Goal: Information Seeking & Learning: Learn about a topic

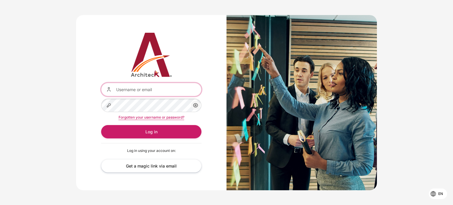
click at [170, 91] on input "Username or email" at bounding box center [151, 89] width 100 height 13
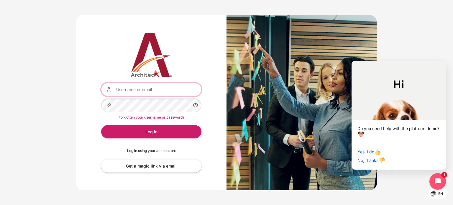
type input "[EMAIL_ADDRESS][DOMAIN_NAME]"
click at [101, 125] on button "Log in" at bounding box center [151, 131] width 100 height 13
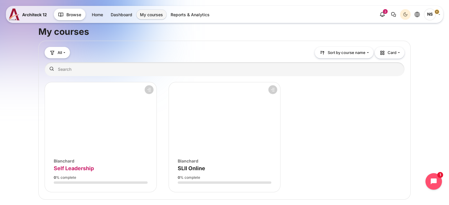
click at [66, 168] on span "Self Leadership" at bounding box center [74, 168] width 40 height 6
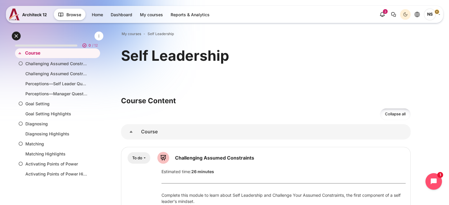
click at [439, 15] on link "NS" at bounding box center [432, 15] width 16 height 12
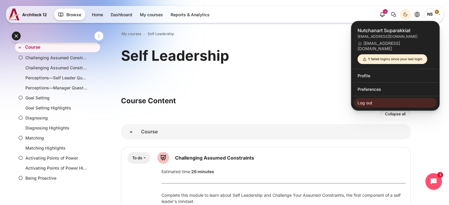
click at [283, 76] on div "Self Leadership" at bounding box center [266, 64] width 290 height 35
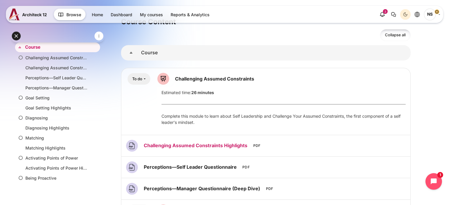
scroll to position [118, 0]
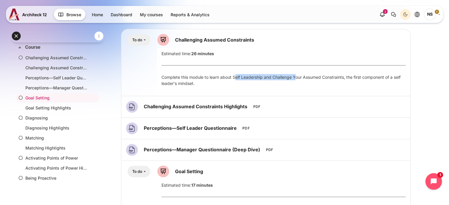
drag, startPoint x: 236, startPoint y: 77, endPoint x: 297, endPoint y: 79, distance: 61.7
click at [297, 79] on div "Complete this module to learn about Self Leadership and Challenge Your Assumed …" at bounding box center [283, 80] width 244 height 12
click at [311, 92] on li "Select activity Challenging Assumed Constraints You must To do:" at bounding box center [265, 62] width 289 height 67
drag, startPoint x: 300, startPoint y: 78, endPoint x: 330, endPoint y: 79, distance: 29.9
click at [330, 79] on div "Complete this module to learn about Self Leadership and Challenge Your Assumed …" at bounding box center [283, 80] width 244 height 12
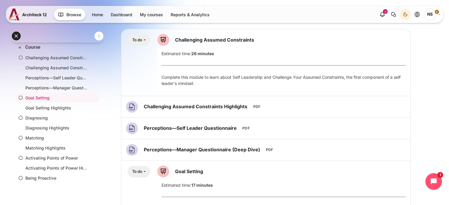
click at [347, 91] on div "Complete this module to learn about Self Leadership and Challenge Your Assumed …" at bounding box center [283, 82] width 253 height 17
drag, startPoint x: 324, startPoint y: 77, endPoint x: 344, endPoint y: 77, distance: 19.2
click at [344, 77] on div "Complete this module to learn about Self Leadership and Challenge Your Assumed …" at bounding box center [283, 80] width 244 height 12
click at [345, 78] on div "Complete this module to learn about Self Leadership and Challenge Your Assumed …" at bounding box center [283, 80] width 244 height 12
drag, startPoint x: 345, startPoint y: 78, endPoint x: 327, endPoint y: 76, distance: 18.4
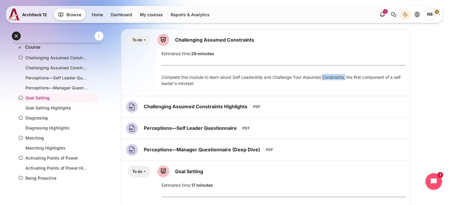
click at [327, 76] on div "Complete this module to learn about Self Leadership and Challenge Your Assumed …" at bounding box center [283, 80] width 244 height 12
copy div "Constraints,"
click at [280, 79] on div "Complete this module to learn about Self Leadership and Challenge Your Assumed …" at bounding box center [283, 80] width 244 height 12
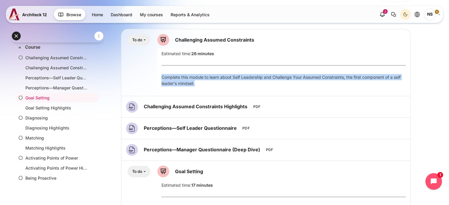
drag, startPoint x: 201, startPoint y: 83, endPoint x: 152, endPoint y: 76, distance: 49.4
click at [152, 76] on div "Content" at bounding box center [265, 62] width 279 height 57
copy div "Complete this module to learn about Self Leadership and Challenge Your Assumed …"
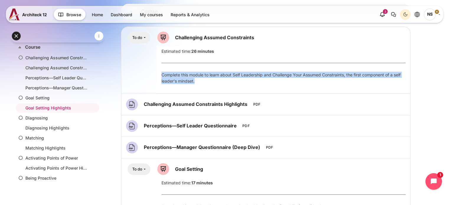
scroll to position [89, 0]
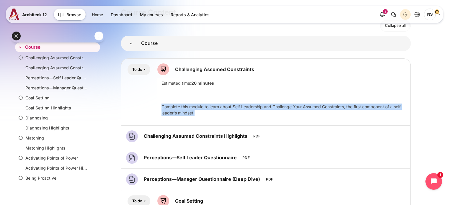
click at [145, 69] on button "To do" at bounding box center [138, 70] width 23 height 12
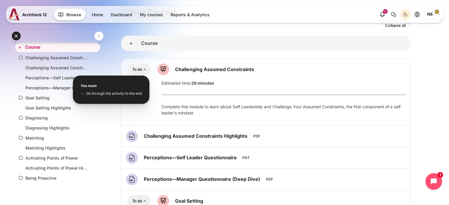
click at [117, 93] on span "Go through the activity to the end" at bounding box center [113, 93] width 55 height 5
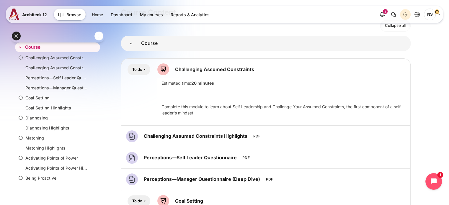
click at [145, 68] on button "To do" at bounding box center [138, 70] width 23 height 12
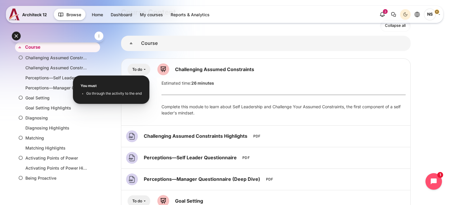
click at [133, 95] on span "Go through the activity to the end" at bounding box center [113, 93] width 55 height 5
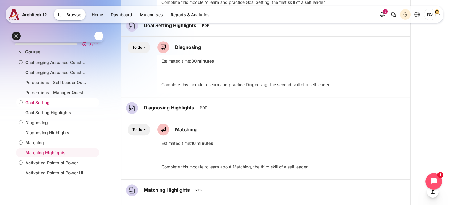
scroll to position [0, 0]
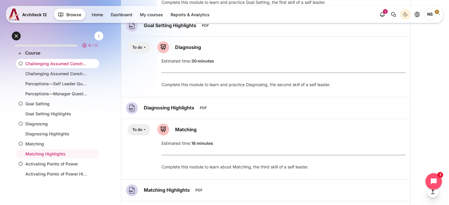
click at [55, 60] on li "Challenging Assumed Constraints" at bounding box center [57, 63] width 83 height 9
click at [57, 63] on link "Challenging Assumed Constraints" at bounding box center [56, 63] width 62 height 6
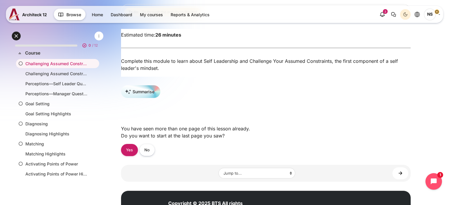
scroll to position [89, 0]
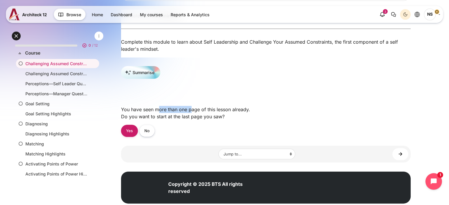
drag, startPoint x: 158, startPoint y: 112, endPoint x: 194, endPoint y: 111, distance: 35.7
click at [192, 111] on div "You have seen more than one page of this lesson already. Do you want to start a…" at bounding box center [266, 113] width 290 height 24
click at [227, 113] on div "You have seen more than one page of this lesson already. Do you want to start a…" at bounding box center [266, 113] width 290 height 24
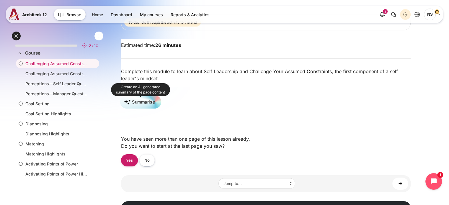
click at [156, 104] on button "Summarise" at bounding box center [140, 102] width 41 height 14
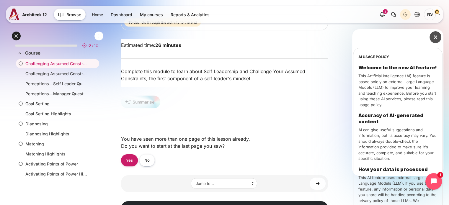
click at [435, 42] on button "Close drawer" at bounding box center [435, 37] width 12 height 12
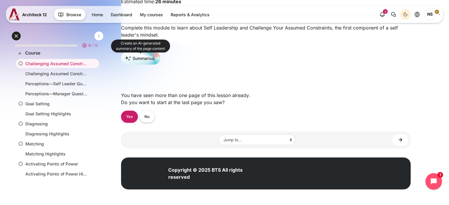
scroll to position [105, 0]
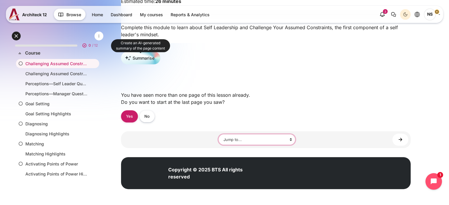
click at [290, 142] on select "Jump to... Main course page Challenging Assumed Constraints Highlights Percepti…" at bounding box center [256, 139] width 77 height 11
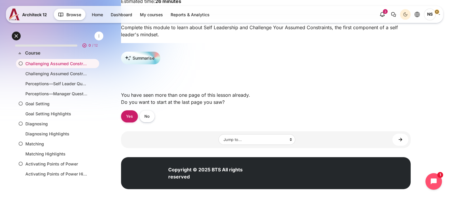
drag, startPoint x: 356, startPoint y: 106, endPoint x: 346, endPoint y: 105, distance: 11.0
click at [356, 106] on div "You have seen more than one page of this lesson already. Do you want to start a…" at bounding box center [266, 99] width 290 height 24
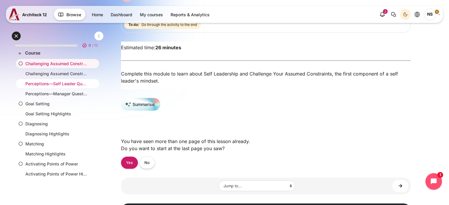
scroll to position [0, 0]
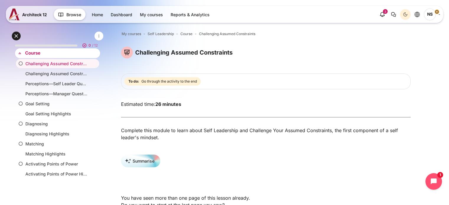
click at [41, 54] on link "Course" at bounding box center [57, 53] width 64 height 7
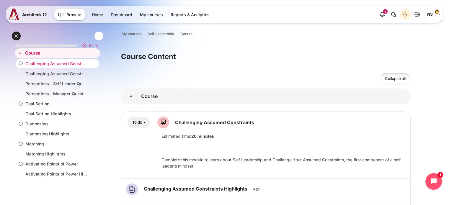
click at [22, 63] on icon at bounding box center [21, 63] width 4 height 4
click at [54, 64] on link "Challenging Assumed Constraints" at bounding box center [56, 63] width 62 height 6
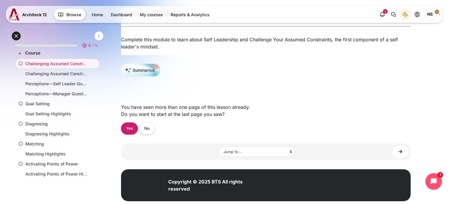
scroll to position [105, 0]
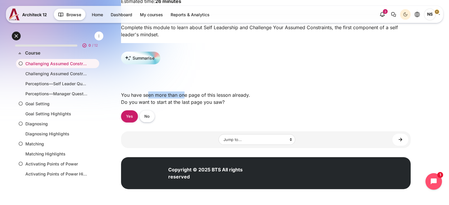
drag, startPoint x: 148, startPoint y: 95, endPoint x: 189, endPoint y: 96, distance: 41.6
click at [185, 95] on div "You have seen more than one page of this lesson already. Do you want to start a…" at bounding box center [266, 99] width 290 height 24
click at [223, 105] on div "You have seen more than one page of this lesson already. Do you want to start a…" at bounding box center [266, 99] width 290 height 24
click at [144, 119] on link "No" at bounding box center [146, 116] width 15 height 12
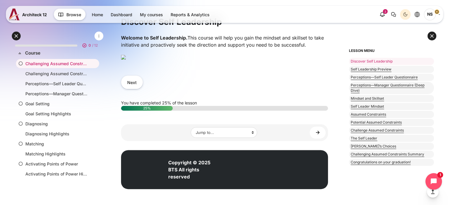
scroll to position [136, 0]
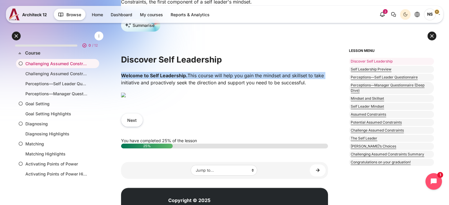
drag, startPoint x: 123, startPoint y: 78, endPoint x: 326, endPoint y: 80, distance: 202.8
click at [326, 80] on div "Welcome to Self Leadership. This course will help you gain the mindset and skil…" at bounding box center [224, 87] width 207 height 31
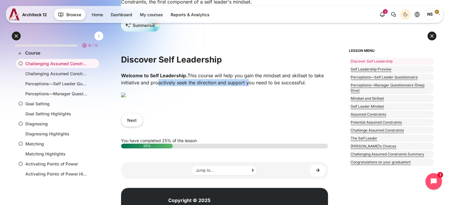
drag, startPoint x: 126, startPoint y: 86, endPoint x: 244, endPoint y: 86, distance: 117.5
click at [219, 86] on p "Welcome to Self Leadership. This course will help you gain the mindset and skil…" at bounding box center [224, 79] width 207 height 14
click at [263, 85] on p "Welcome to Self Leadership. This course will help you gain the mindset and skil…" at bounding box center [224, 79] width 207 height 14
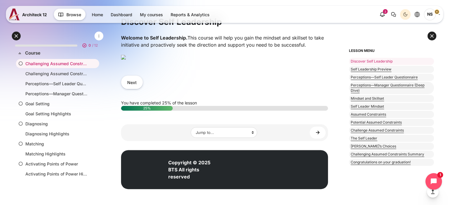
scroll to position [224, 0]
click at [130, 89] on button "Next" at bounding box center [132, 82] width 22 height 13
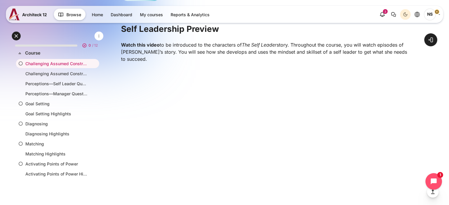
scroll to position [89, 0]
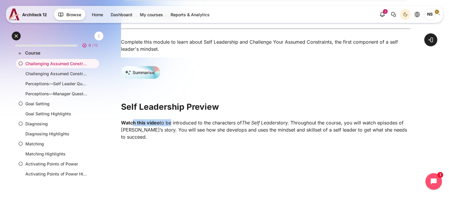
drag, startPoint x: 133, startPoint y: 127, endPoint x: 171, endPoint y: 124, distance: 37.9
click at [171, 124] on p "Watch this video to be introduced to the characters of The Self Leader story. T…" at bounding box center [266, 129] width 290 height 21
click at [212, 130] on p "Watch this video to be introduced to the characters of The Self Leader story. T…" at bounding box center [266, 129] width 290 height 21
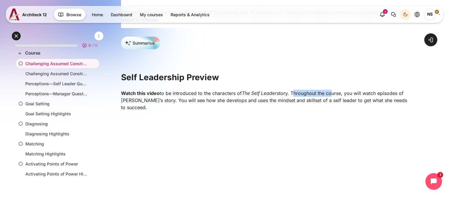
drag, startPoint x: 294, startPoint y: 97, endPoint x: 333, endPoint y: 97, distance: 38.7
click at [333, 97] on p "Watch this video to be introduced to the characters of The Self Leader story. T…" at bounding box center [266, 100] width 290 height 21
click at [357, 102] on p "Watch this video to be introduced to the characters of The Self Leader story. T…" at bounding box center [266, 100] width 290 height 21
drag, startPoint x: 120, startPoint y: 105, endPoint x: 148, endPoint y: 103, distance: 27.5
click at [148, 103] on div "Open course index Open block drawer" at bounding box center [266, 157] width 366 height 517
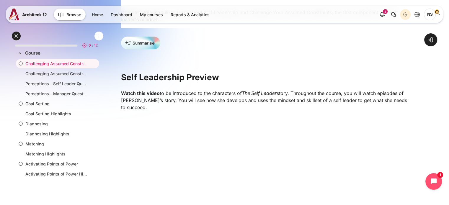
click at [164, 102] on p "Watch this video to be introduced to the characters of The Self Leader story. T…" at bounding box center [266, 100] width 290 height 21
drag, startPoint x: 160, startPoint y: 104, endPoint x: 183, endPoint y: 103, distance: 22.4
click at [182, 103] on p "Watch this video to be introduced to the characters of The Self Leader story. T…" at bounding box center [266, 100] width 290 height 21
click at [212, 104] on p "Watch this video to be introduced to the characters of The Self Leader story. T…" at bounding box center [266, 100] width 290 height 21
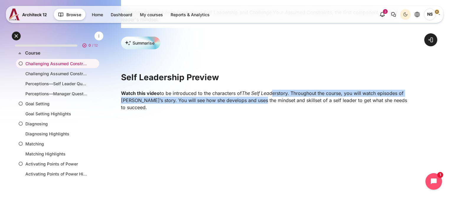
drag, startPoint x: 258, startPoint y: 102, endPoint x: 311, endPoint y: 102, distance: 53.4
click at [276, 99] on p "Watch this video to be introduced to the characters of The Self Leader story. T…" at bounding box center [266, 100] width 290 height 21
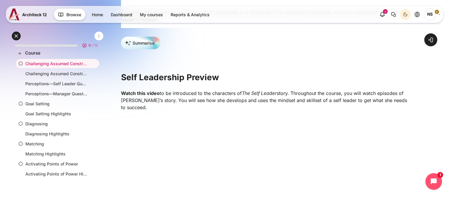
click at [325, 104] on p "Watch this video to be introduced to the characters of The Self Leader story. T…" at bounding box center [266, 100] width 290 height 21
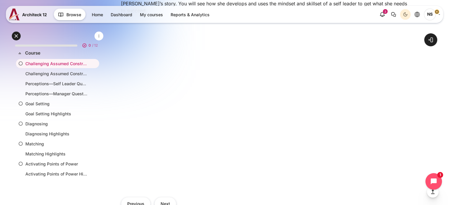
scroll to position [236, 0]
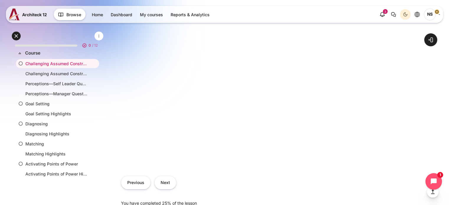
click at [426, 113] on div "Open course index Open block drawer" at bounding box center [266, 39] width 366 height 517
click at [413, 118] on div "Open course index Open block drawer" at bounding box center [266, 39] width 366 height 517
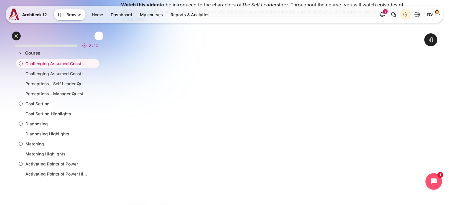
scroll to position [118, 0]
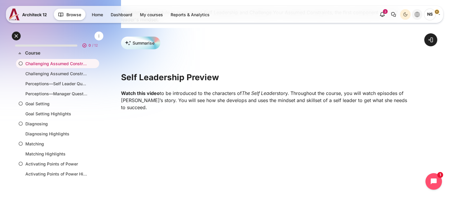
click at [419, 17] on button "Languages" at bounding box center [417, 14] width 11 height 11
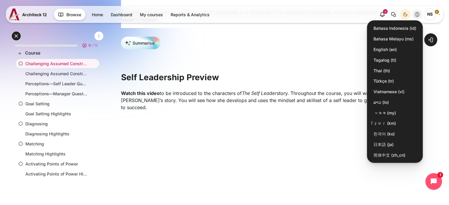
click at [431, 17] on span "NS" at bounding box center [430, 15] width 12 height 12
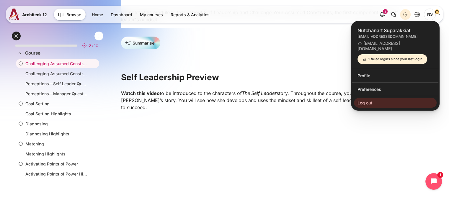
click at [313, 66] on div "Summarise Self Leadership Preview Watch this video to be introduced to the char…" at bounding box center [266, 185] width 290 height 297
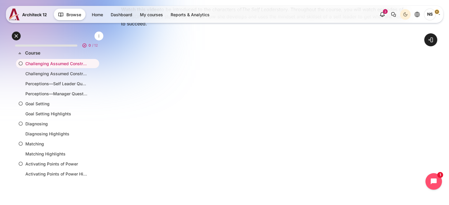
scroll to position [207, 0]
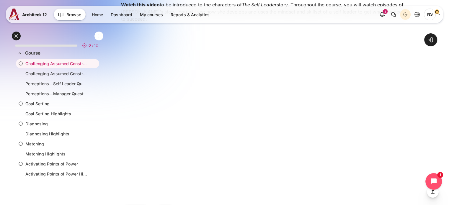
click at [443, 27] on div "Open course index Open block drawer" at bounding box center [266, 69] width 366 height 517
click at [61, 187] on div "Expand all Collapse all 0 / 12 Expand" at bounding box center [57, 116] width 94 height 173
click at [71, 190] on div "Expand all Collapse all 0 / 12 Expand" at bounding box center [57, 116] width 94 height 173
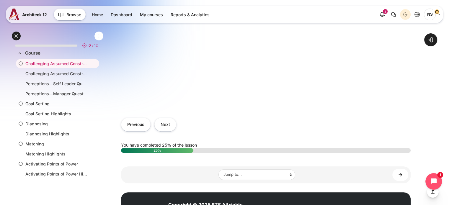
scroll to position [295, 0]
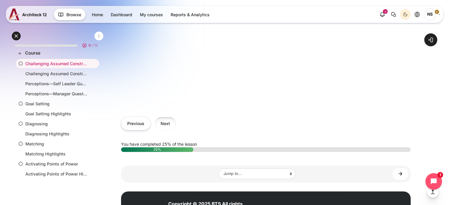
click at [172, 118] on button "Next" at bounding box center [165, 123] width 22 height 13
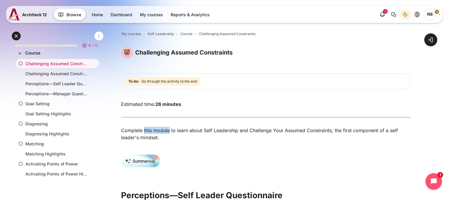
drag, startPoint x: 144, startPoint y: 129, endPoint x: 169, endPoint y: 129, distance: 25.1
click at [169, 129] on div "Complete this module to learn about Self Leadership and Challenge Your Assumed …" at bounding box center [266, 134] width 290 height 14
click at [198, 140] on div "Complete this module to learn about Self Leadership and Challenge Your Assumed …" at bounding box center [266, 134] width 290 height 14
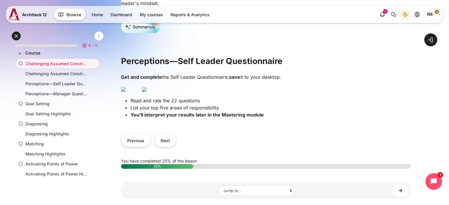
scroll to position [148, 0]
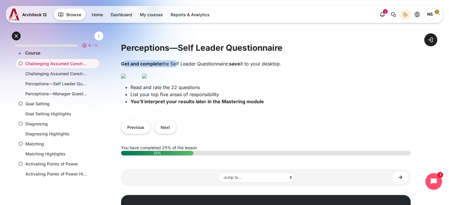
drag, startPoint x: 125, startPoint y: 68, endPoint x: 278, endPoint y: 68, distance: 152.9
click at [178, 65] on p "Get and complete the Self Leader Questionnaire; save it to your desktop." at bounding box center [266, 63] width 290 height 7
click at [300, 67] on p "Get and complete the Self Leader Questionnaire; save it to your desktop." at bounding box center [266, 63] width 290 height 7
drag, startPoint x: 204, startPoint y: 68, endPoint x: 228, endPoint y: 68, distance: 23.3
click at [227, 67] on p "Get and complete the Self Leader Questionnaire; save it to your desktop." at bounding box center [266, 63] width 290 height 7
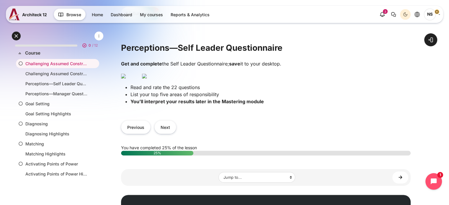
click at [326, 67] on p "Get and complete the Self Leader Questionnaire; save it to your desktop." at bounding box center [266, 63] width 290 height 7
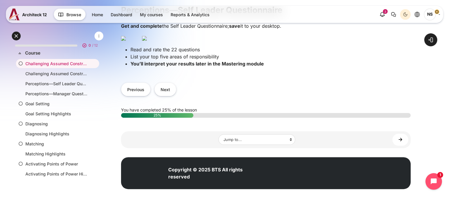
scroll to position [177, 0]
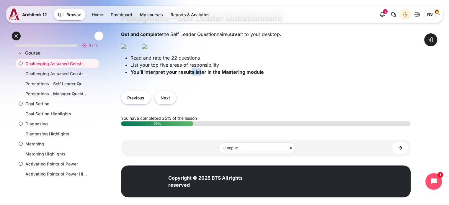
drag, startPoint x: 192, startPoint y: 153, endPoint x: 201, endPoint y: 153, distance: 9.4
click at [201, 75] on strong "You’ll interpret your results later in the Mastering module" at bounding box center [196, 72] width 133 height 6
click at [235, 80] on div "Get and complete the Self Leader Questionnaire; save it to your desktop. Read a…" at bounding box center [266, 56] width 290 height 50
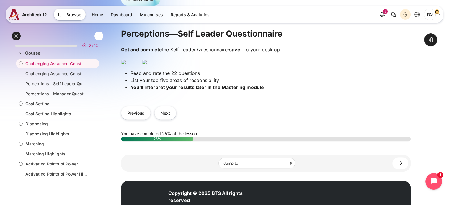
scroll to position [148, 0]
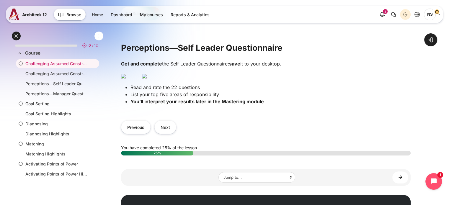
click at [147, 78] on img "Content" at bounding box center [144, 76] width 5 height 5
